Goal: Task Accomplishment & Management: Use online tool/utility

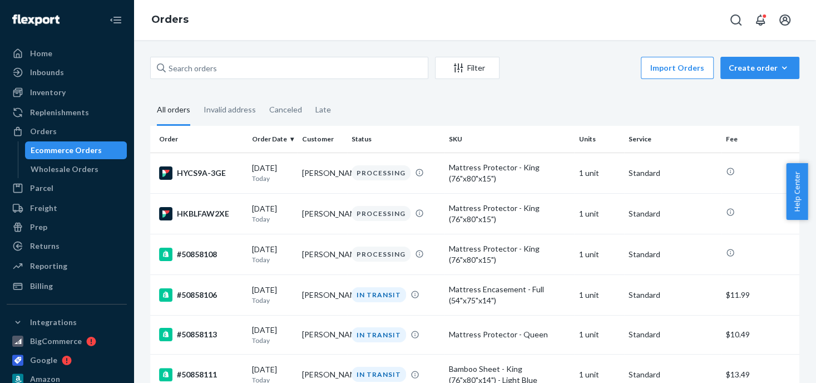
drag, startPoint x: 242, startPoint y: 68, endPoint x: 155, endPoint y: 67, distance: 87.4
click at [155, 67] on input "text" at bounding box center [289, 68] width 278 height 22
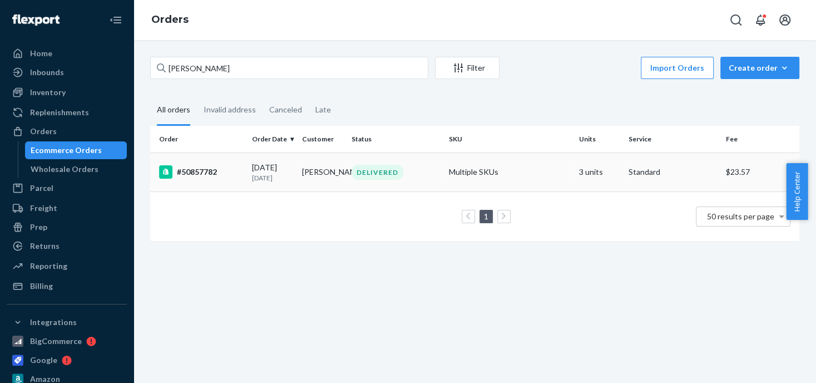
type input "[PERSON_NAME]"
click at [205, 173] on div "#50857782" at bounding box center [201, 171] width 84 height 13
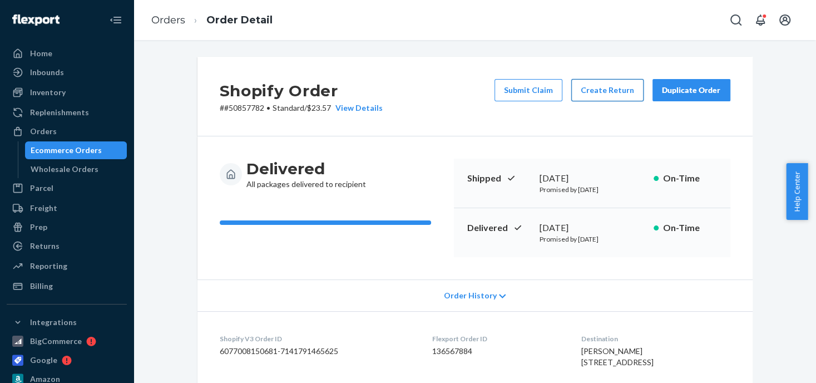
click at [609, 90] on button "Create Return" at bounding box center [608, 90] width 72 height 22
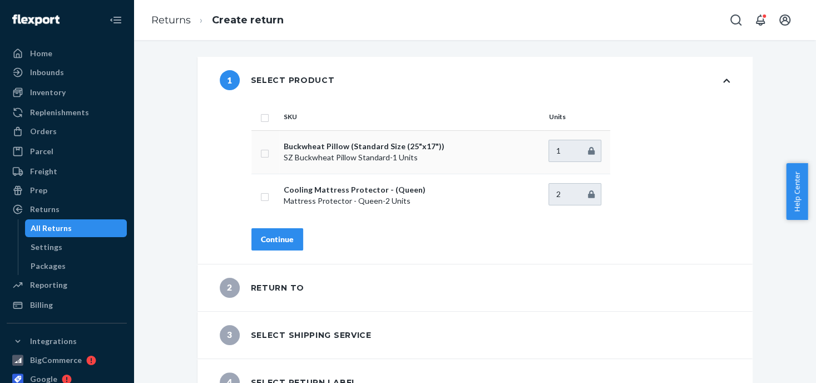
click at [264, 149] on input "checkbox" at bounding box center [264, 152] width 9 height 12
checkbox input "true"
click at [263, 242] on div "Continue" at bounding box center [277, 239] width 33 height 11
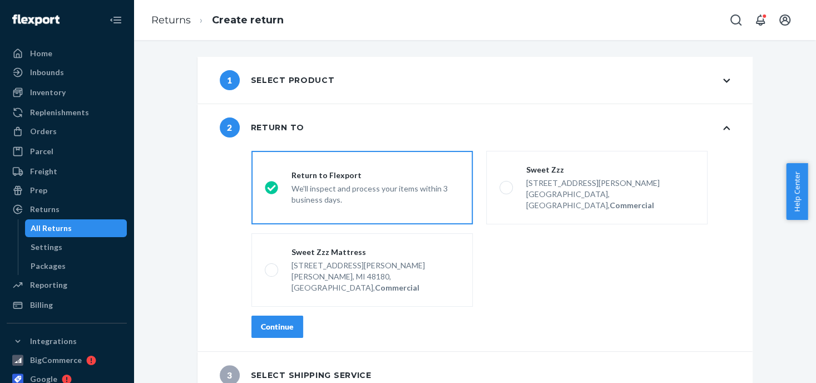
click at [304, 184] on div "We'll inspect and process your items within 3 business days." at bounding box center [376, 193] width 168 height 24
click at [272, 184] on input "Return to Flexport We'll inspect and process your items within 3 business days." at bounding box center [268, 187] width 7 height 7
click at [274, 321] on div "Continue" at bounding box center [277, 326] width 33 height 11
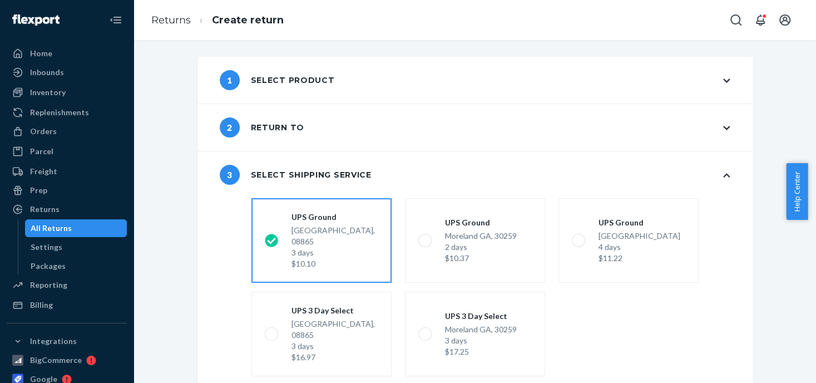
click at [316, 247] on div "3 days" at bounding box center [335, 252] width 87 height 11
click at [272, 244] on input "UPS [GEOGRAPHIC_DATA] 3 days $10.10" at bounding box center [268, 240] width 7 height 7
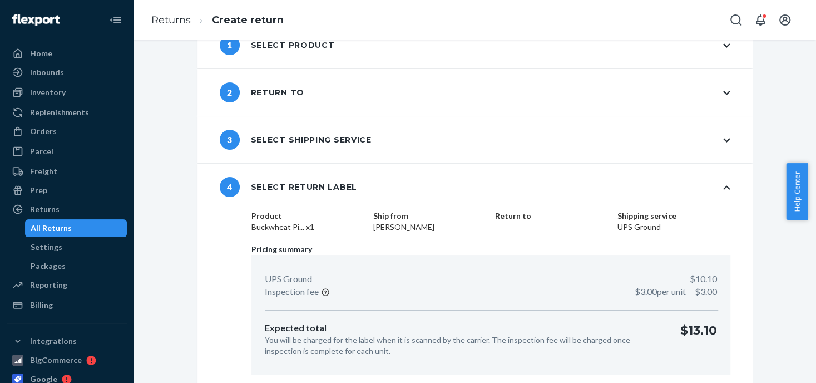
scroll to position [70, 0]
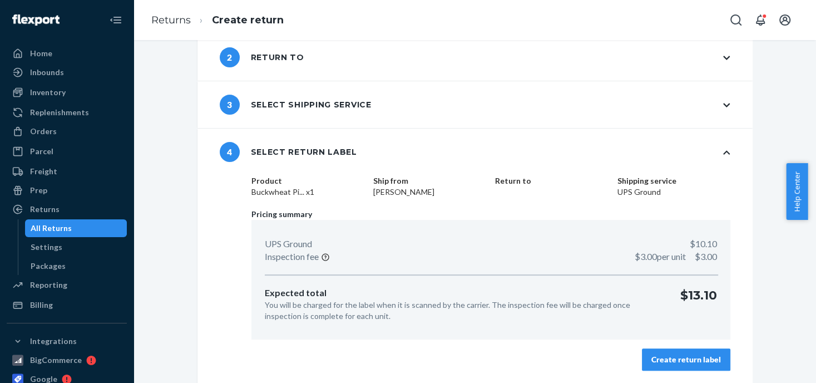
click at [679, 358] on div "Create return label" at bounding box center [687, 359] width 70 height 11
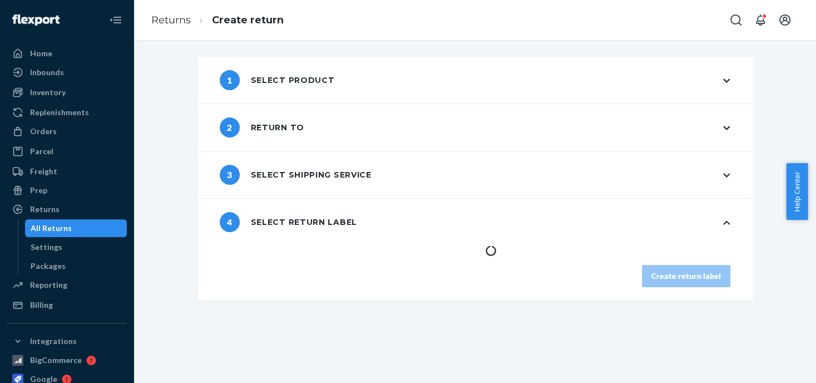
scroll to position [0, 0]
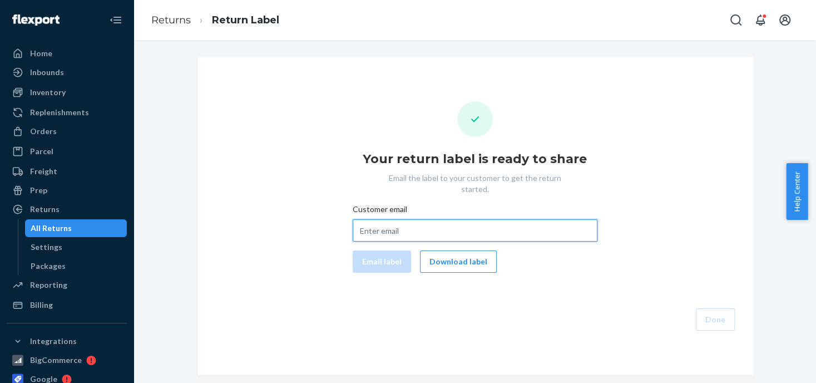
click at [395, 219] on input "Customer email" at bounding box center [475, 230] width 245 height 22
paste input "[EMAIL_ADDRESS][DOMAIN_NAME]"
type input "[EMAIL_ADDRESS][DOMAIN_NAME]"
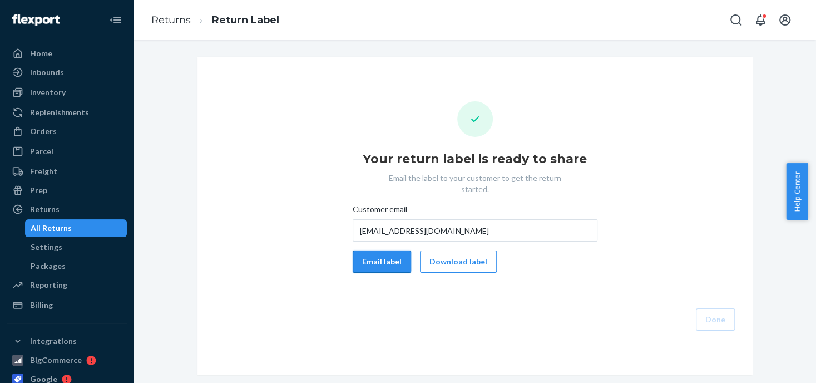
click at [378, 250] on button "Email label" at bounding box center [382, 261] width 58 height 22
